Goal: Transaction & Acquisition: Purchase product/service

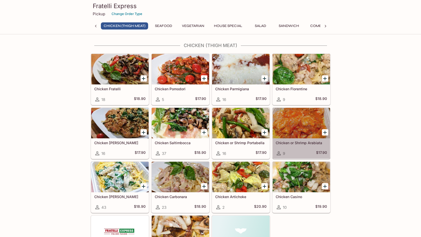
click at [285, 140] on div "Chicken or Shrimp Arabiata 9 $17.90" at bounding box center [301, 148] width 57 height 20
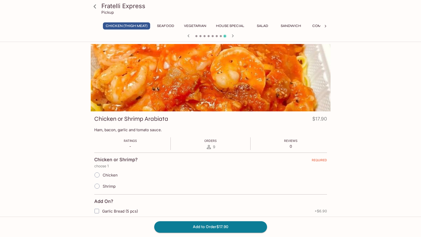
click at [97, 9] on icon at bounding box center [95, 6] width 9 height 9
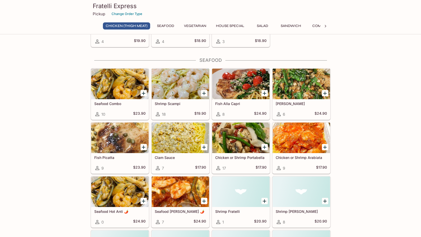
scroll to position [229, 0]
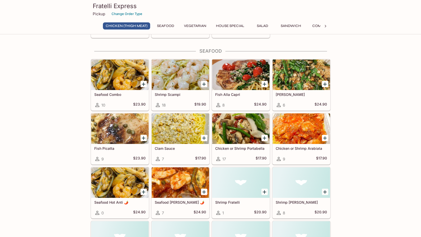
click at [134, 85] on div at bounding box center [119, 75] width 57 height 31
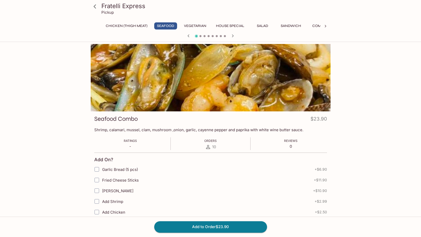
click at [95, 7] on icon at bounding box center [95, 6] width 3 height 4
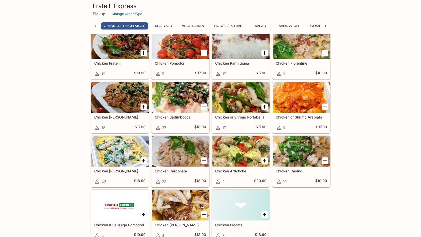
scroll to position [4, 0]
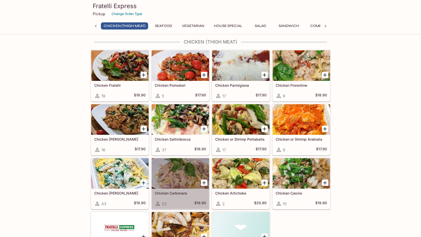
click at [180, 172] on div at bounding box center [180, 173] width 57 height 31
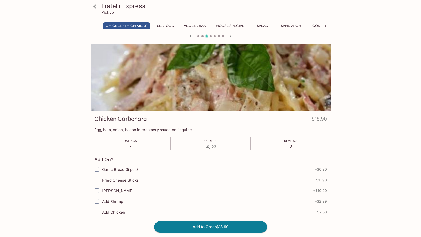
click at [94, 8] on icon at bounding box center [95, 6] width 9 height 9
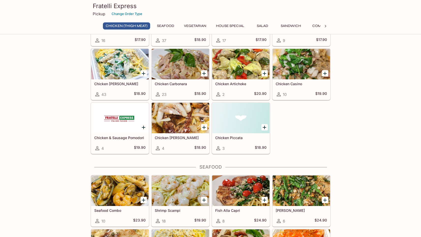
scroll to position [76, 0]
